Goal: Information Seeking & Learning: Learn about a topic

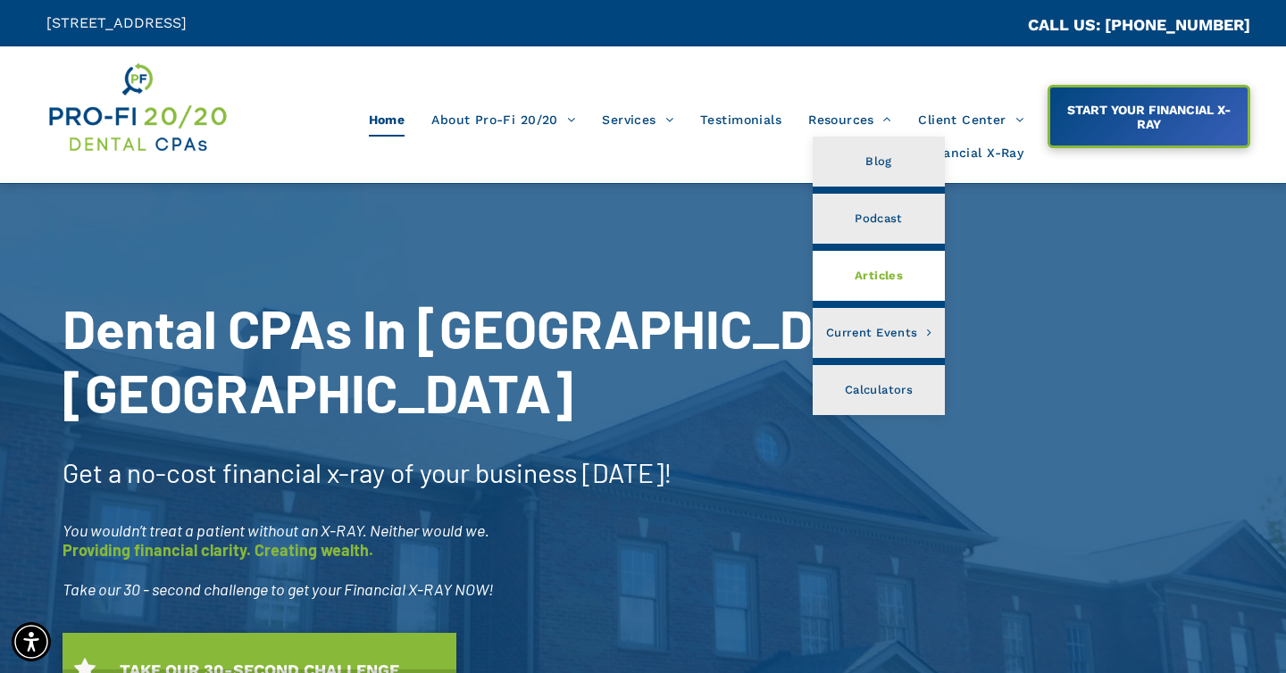
click at [870, 280] on span "Articles" at bounding box center [879, 275] width 48 height 23
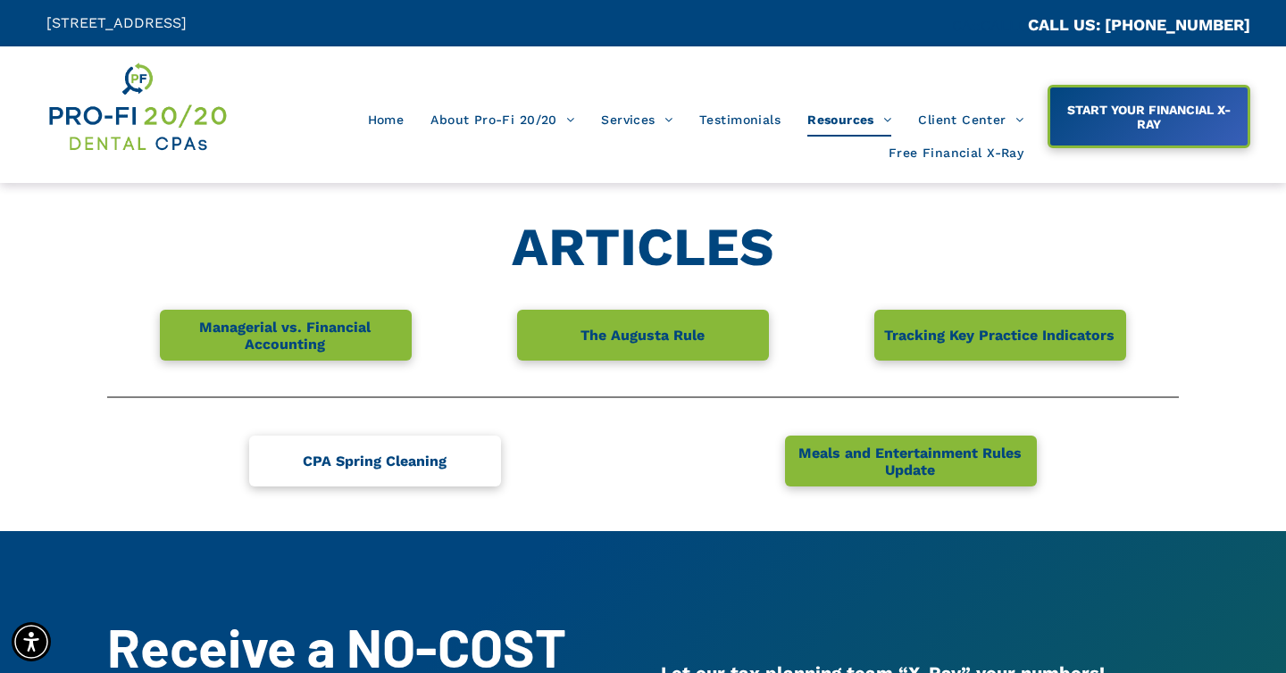
click at [374, 464] on span "CPA Spring Cleaning" at bounding box center [375, 461] width 156 height 35
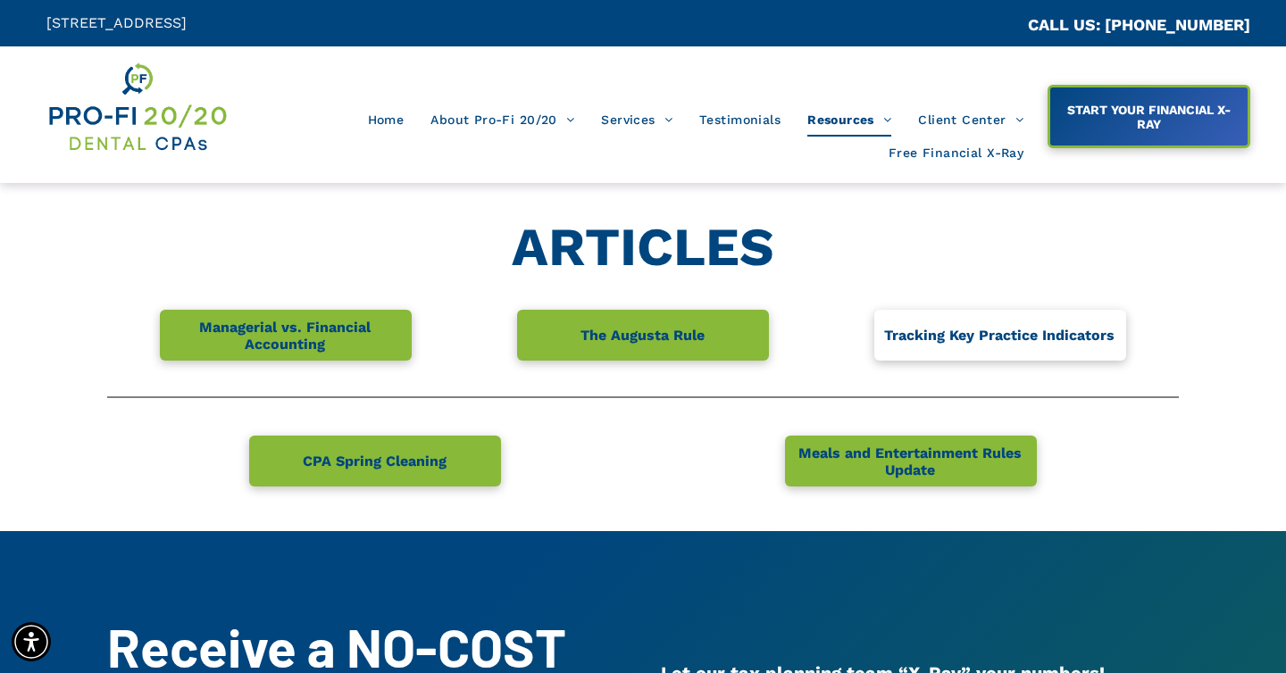
click at [979, 353] on link "Tracking Key Practice Indicators" at bounding box center [1000, 335] width 252 height 51
